Goal: Task Accomplishment & Management: Manage account settings

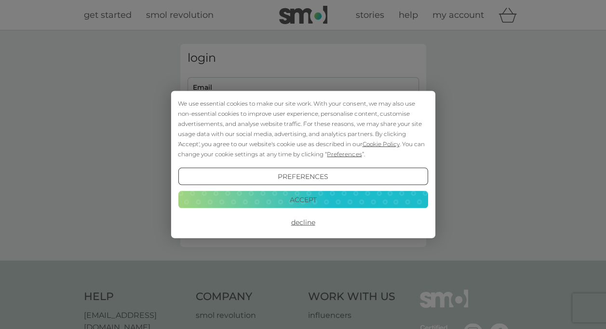
click at [358, 195] on button "Accept" at bounding box center [303, 199] width 250 height 17
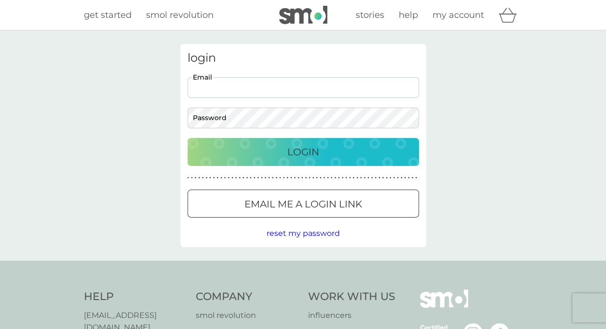
click at [278, 93] on input "Email" at bounding box center [304, 87] width 232 height 21
type input "[EMAIL_ADDRESS][DOMAIN_NAME]"
click at [188, 138] on button "Login" at bounding box center [304, 152] width 232 height 28
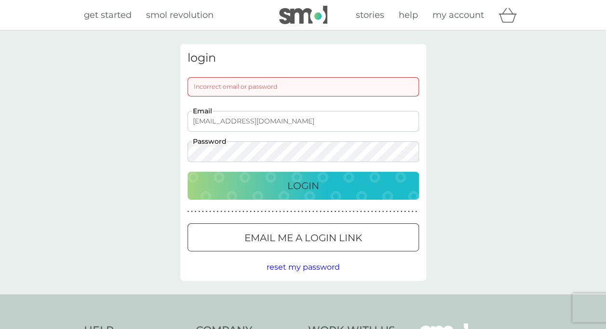
click at [188, 172] on button "Login" at bounding box center [304, 186] width 232 height 28
click at [102, 161] on div "login Incorrect email or password [EMAIL_ADDRESS][DOMAIN_NAME] Email Password L…" at bounding box center [303, 162] width 606 height 264
click at [337, 179] on div "Login" at bounding box center [303, 185] width 212 height 15
click at [188, 172] on button "Login" at bounding box center [304, 186] width 232 height 28
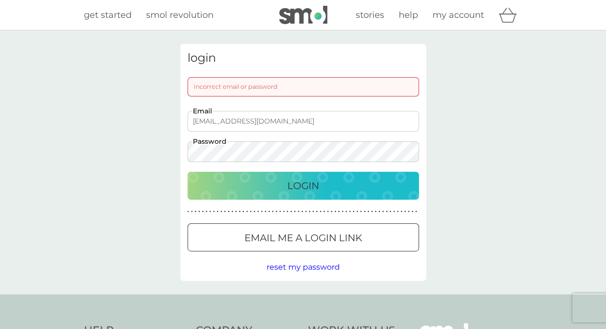
click at [109, 150] on div "login Incorrect email or password [EMAIL_ADDRESS][DOMAIN_NAME] Email Password L…" at bounding box center [303, 162] width 606 height 264
click at [188, 172] on button "Login" at bounding box center [304, 186] width 232 height 28
